Goal: Check status: Check status

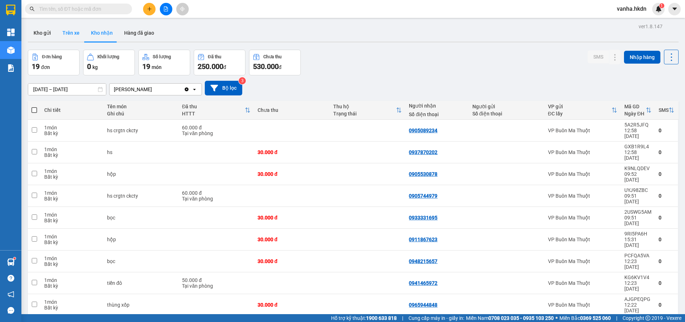
click at [67, 33] on button "Trên xe" at bounding box center [71, 32] width 29 height 17
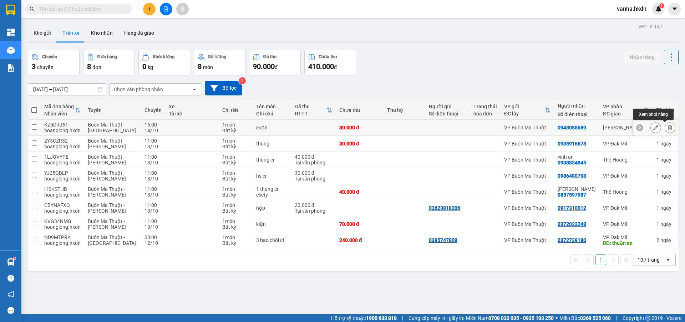
click at [669, 127] on icon at bounding box center [671, 127] width 4 height 5
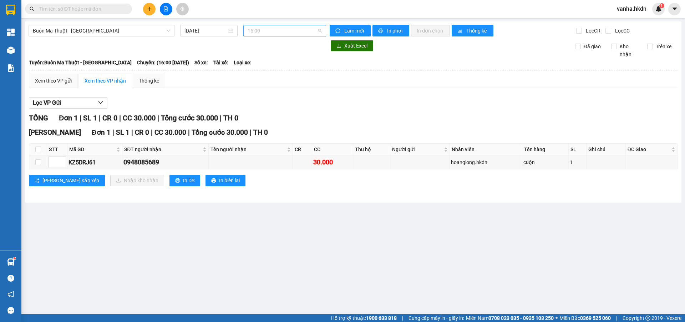
click at [275, 33] on span "16:00" at bounding box center [285, 30] width 74 height 11
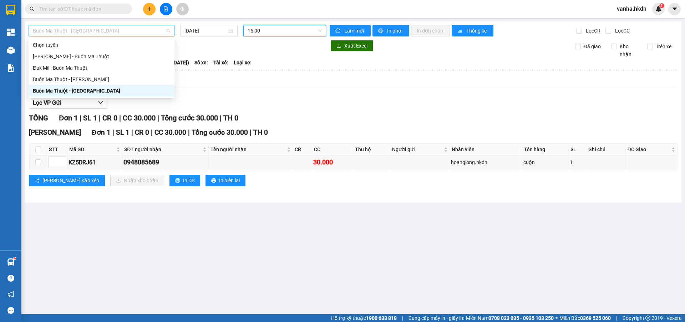
click at [112, 27] on span "Buôn Ma Thuột - [GEOGRAPHIC_DATA]" at bounding box center [101, 30] width 137 height 11
click at [62, 79] on div "Buôn Ma Thuột - [PERSON_NAME]" at bounding box center [101, 79] width 137 height 8
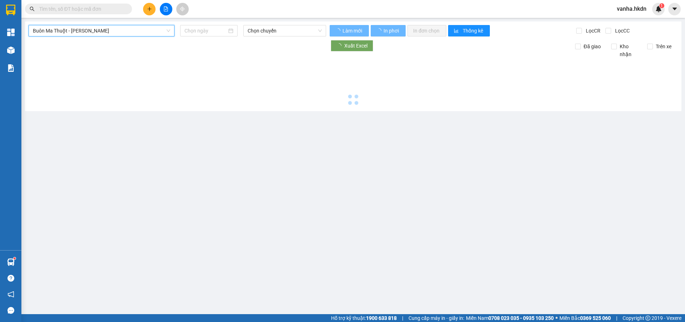
type input "[DATE]"
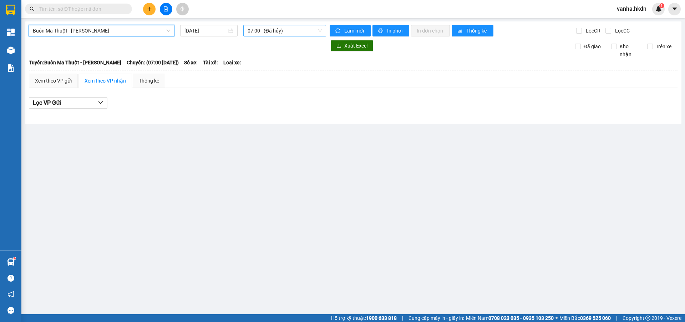
click at [292, 32] on span "07:00 - (Đã hủy)" at bounding box center [285, 30] width 74 height 11
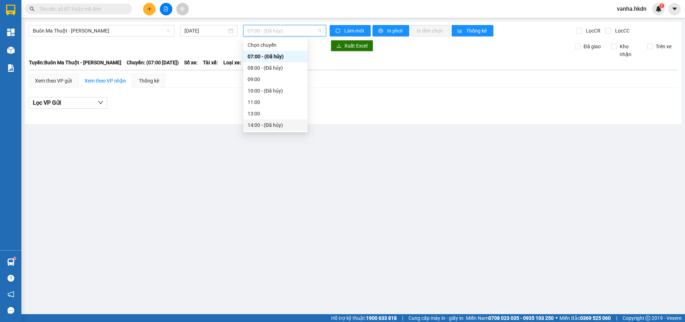
scroll to position [69, 0]
click at [258, 101] on div "16:30 (TC)" at bounding box center [276, 102] width 56 height 8
click at [291, 31] on span "16:30 (TC)" at bounding box center [285, 30] width 74 height 11
click at [258, 81] on div "15:00" at bounding box center [276, 79] width 56 height 8
